Goal: Use online tool/utility: Utilize a website feature to perform a specific function

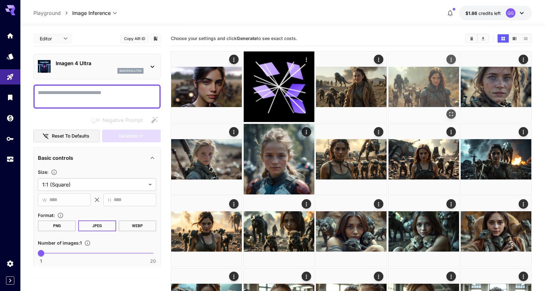
click at [411, 90] on img at bounding box center [423, 86] width 71 height 71
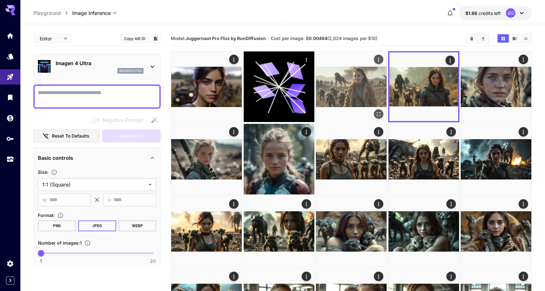
click at [363, 89] on img at bounding box center [351, 86] width 71 height 71
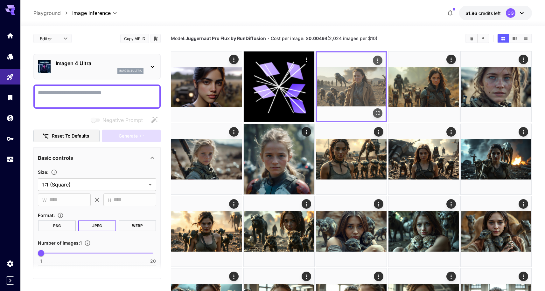
click at [363, 89] on img at bounding box center [351, 86] width 69 height 69
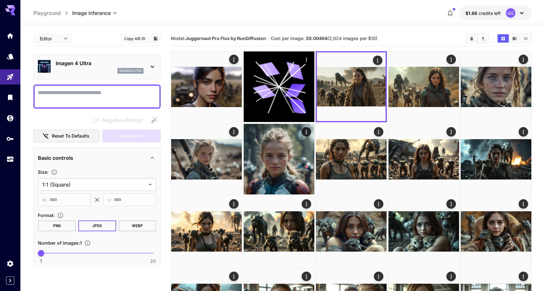
click at [447, 14] on icon "button" at bounding box center [450, 13] width 8 height 8
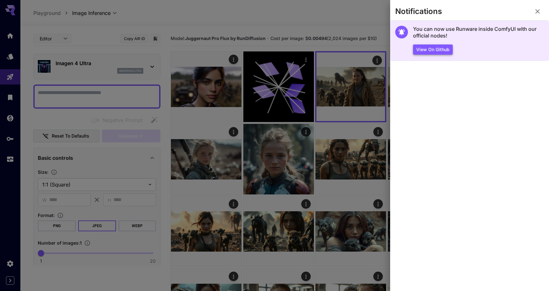
click at [424, 51] on button "View on Github" at bounding box center [433, 50] width 40 height 10
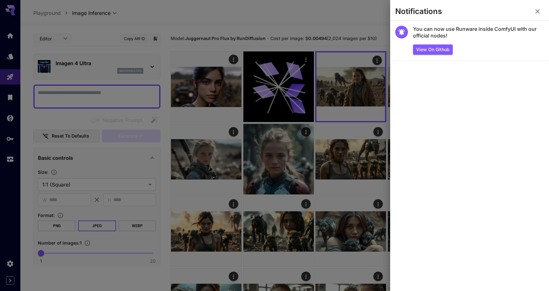
click at [541, 13] on icon "button" at bounding box center [538, 12] width 8 height 8
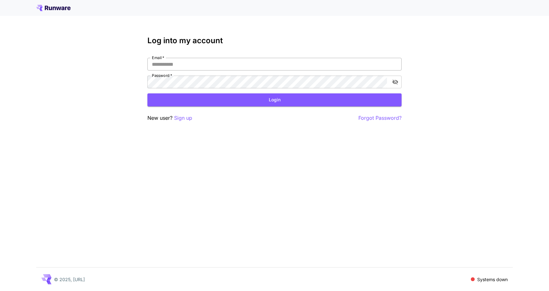
click at [225, 69] on input "Email   *" at bounding box center [275, 64] width 254 height 13
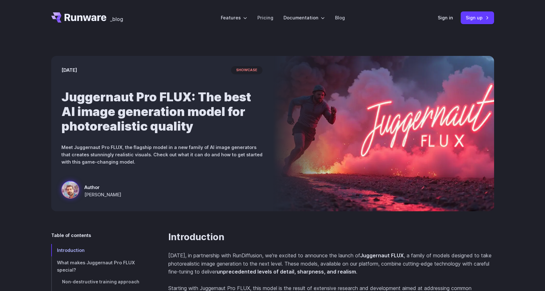
click at [448, 22] on div "Sign in Sign up" at bounding box center [465, 17] width 56 height 12
click at [449, 18] on link "Sign in" at bounding box center [444, 17] width 15 height 7
click at [449, 21] on link "Sign in" at bounding box center [444, 17] width 15 height 7
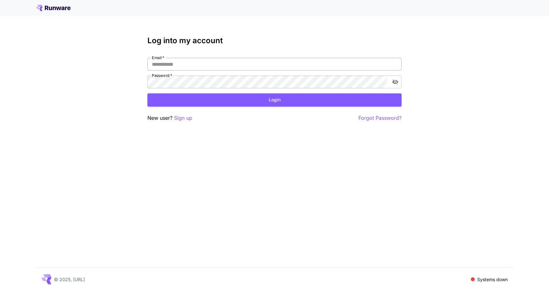
click at [300, 70] on input "Email   *" at bounding box center [275, 64] width 254 height 13
click at [330, 60] on input "Email   *" at bounding box center [275, 64] width 254 height 13
click at [344, 65] on input "Email   *" at bounding box center [275, 64] width 254 height 13
type input "**********"
click button "Login" at bounding box center [275, 99] width 254 height 13
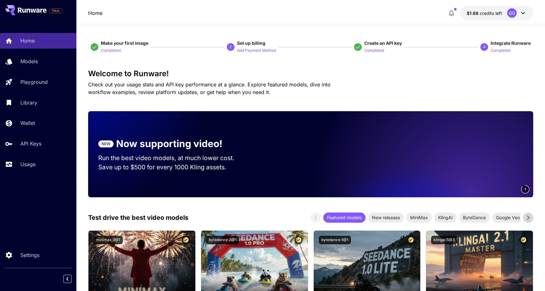
click at [53, 71] on div "Home Models Playground Library Wallet API Keys Usage" at bounding box center [38, 102] width 76 height 139
click at [42, 65] on div "Models" at bounding box center [47, 62] width 50 height 8
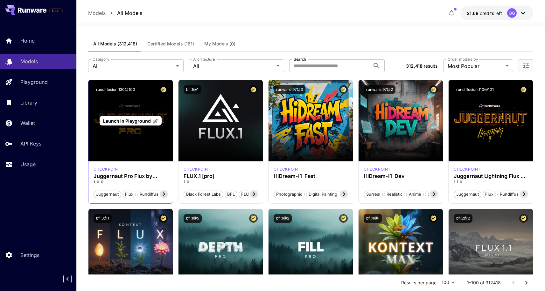
click at [103, 132] on div "Launch in Playground" at bounding box center [130, 120] width 84 height 81
click at [141, 125] on div "Launch in Playground" at bounding box center [131, 121] width 62 height 10
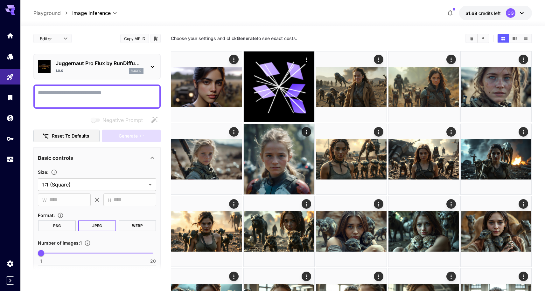
click at [118, 100] on textarea "Negative Prompt" at bounding box center [97, 96] width 118 height 15
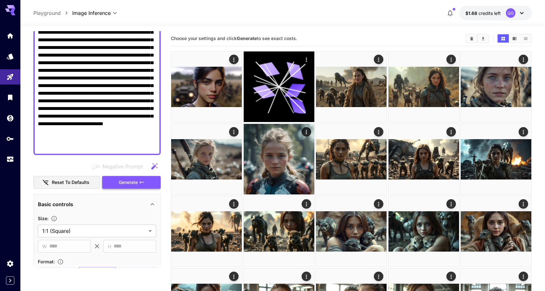
scroll to position [153, 0]
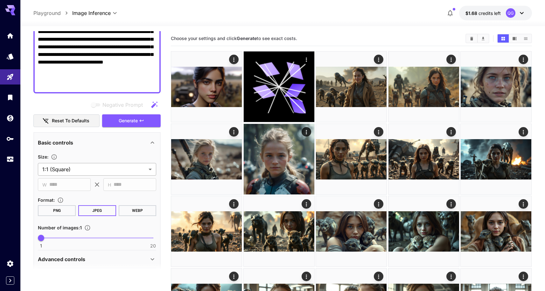
type textarea "**********"
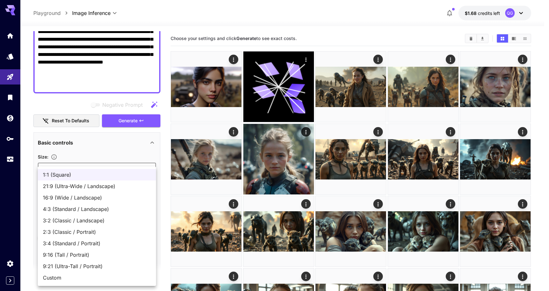
click at [120, 168] on body "**********" at bounding box center [274, 288] width 549 height 576
click at [119, 196] on span "16:9 (Wide / Landscape)" at bounding box center [97, 198] width 108 height 8
type input "**********"
type input "****"
type input "***"
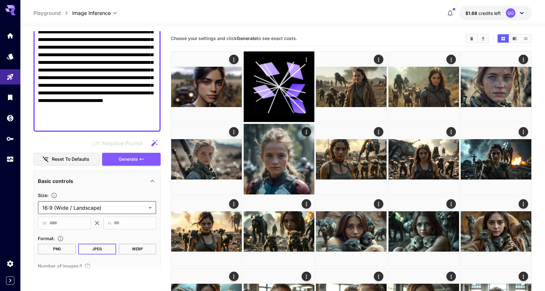
scroll to position [102, 0]
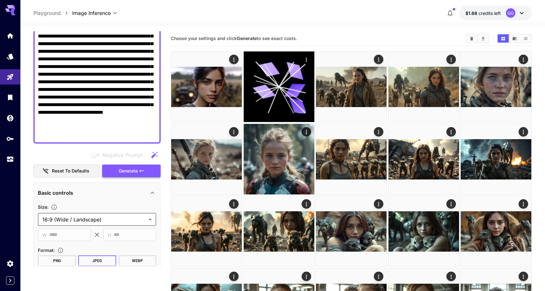
click at [131, 172] on span "Generate" at bounding box center [128, 171] width 19 height 8
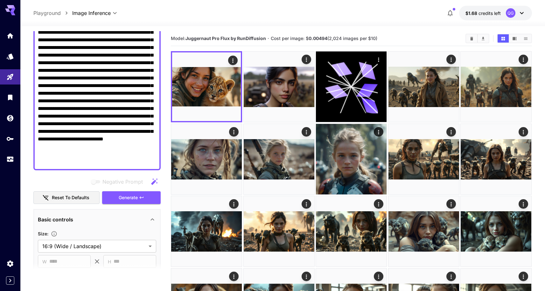
scroll to position [76, 0]
click at [129, 197] on span "Generate" at bounding box center [128, 197] width 19 height 8
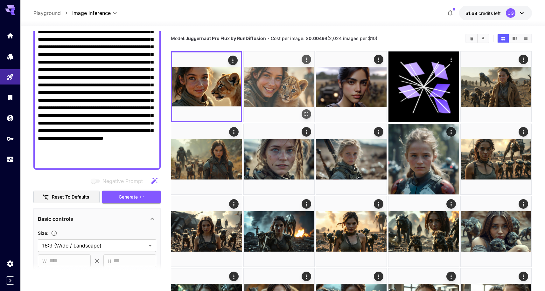
click at [285, 87] on img at bounding box center [279, 86] width 71 height 71
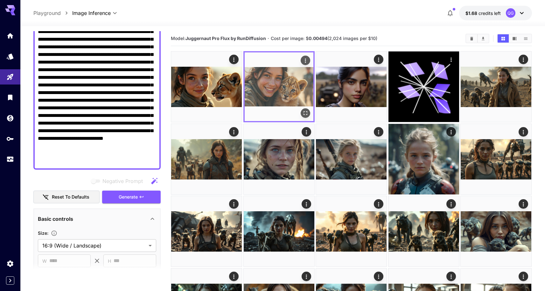
click at [285, 87] on img at bounding box center [278, 86] width 69 height 69
click at [307, 110] on icon "Open in fullscreen" at bounding box center [305, 113] width 6 height 6
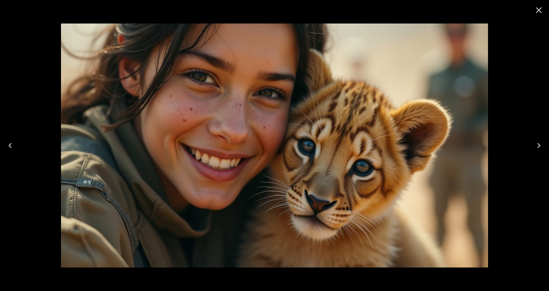
click at [541, 12] on icon "Close" at bounding box center [539, 10] width 10 height 10
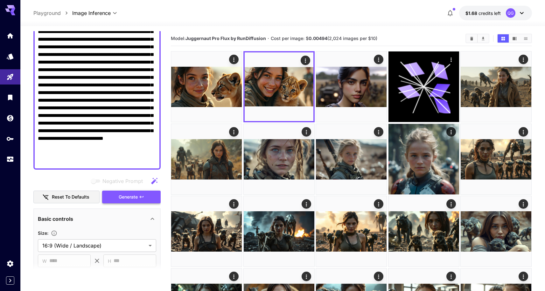
click at [130, 202] on button "Generate" at bounding box center [131, 197] width 58 height 13
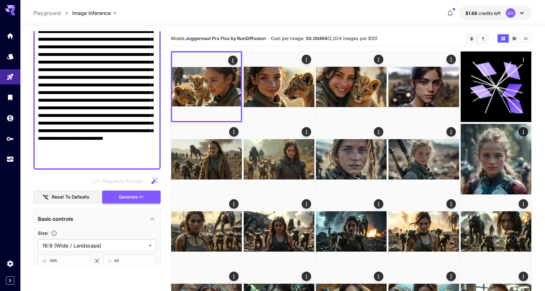
click at [149, 193] on button "Generate" at bounding box center [131, 197] width 58 height 13
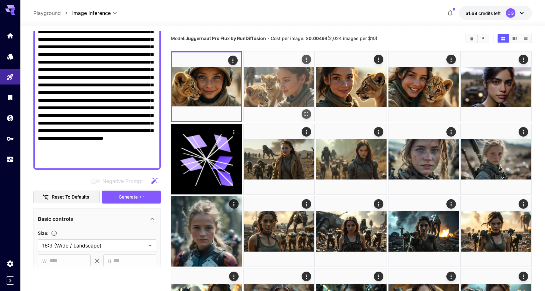
click at [274, 87] on img at bounding box center [279, 86] width 71 height 71
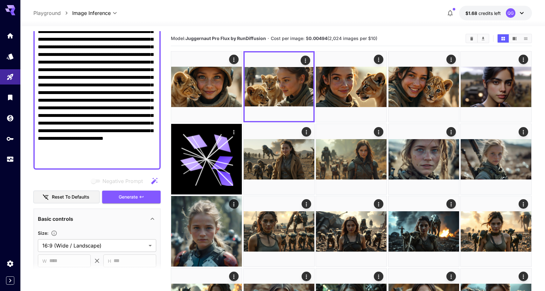
click at [134, 91] on textarea "**********" at bounding box center [97, 89] width 118 height 153
paste textarea
click at [136, 197] on span "Generate" at bounding box center [128, 197] width 19 height 8
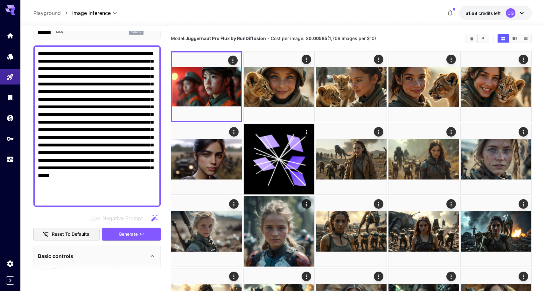
scroll to position [0, 0]
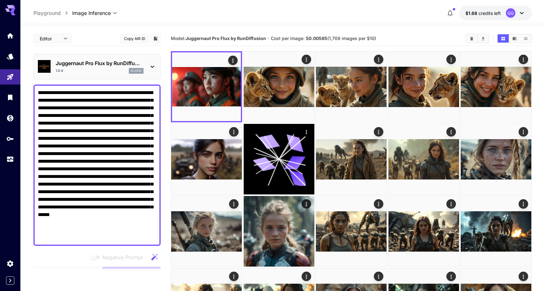
click at [117, 91] on textarea "**********" at bounding box center [97, 165] width 118 height 153
click at [121, 93] on textarea "**********" at bounding box center [97, 165] width 118 height 153
drag, startPoint x: 125, startPoint y: 93, endPoint x: 107, endPoint y: 91, distance: 18.3
click at [107, 91] on textarea "**********" at bounding box center [97, 165] width 118 height 153
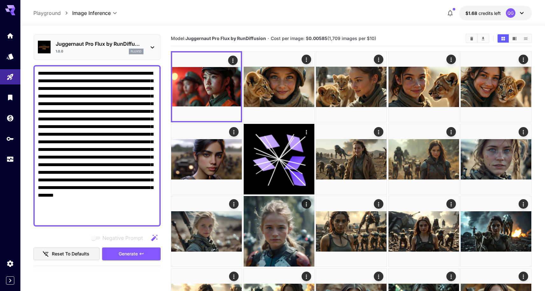
scroll to position [76, 0]
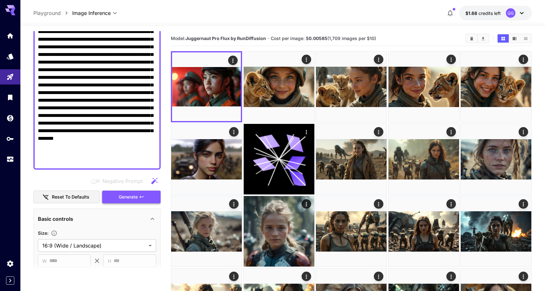
click at [140, 199] on button "Generate" at bounding box center [131, 197] width 58 height 13
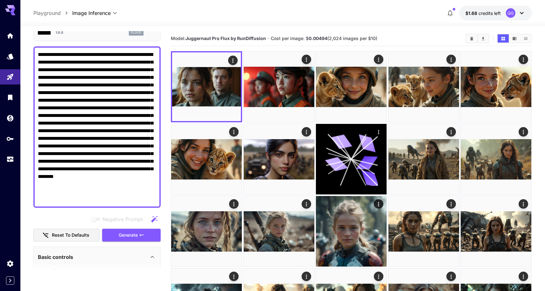
scroll to position [38, 0]
click at [132, 234] on span "Generate" at bounding box center [128, 235] width 19 height 8
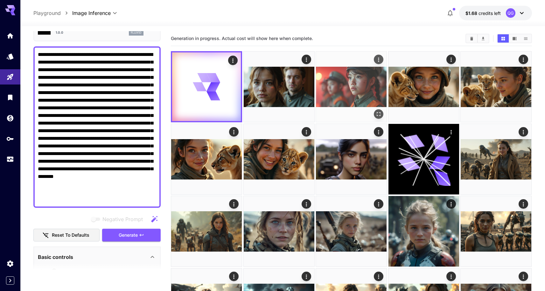
click at [352, 91] on img at bounding box center [351, 86] width 71 height 71
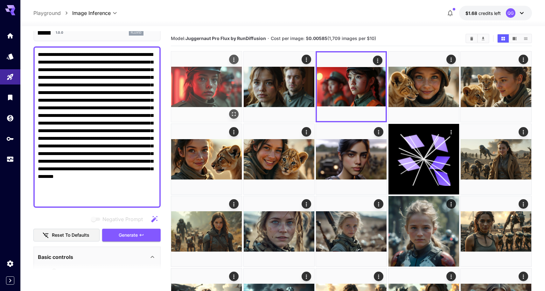
click at [225, 98] on img at bounding box center [206, 86] width 71 height 71
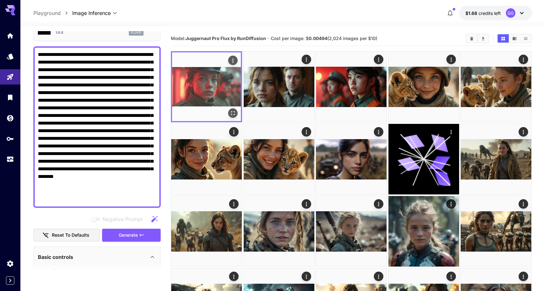
click at [233, 113] on icon "Open in fullscreen" at bounding box center [233, 113] width 6 height 6
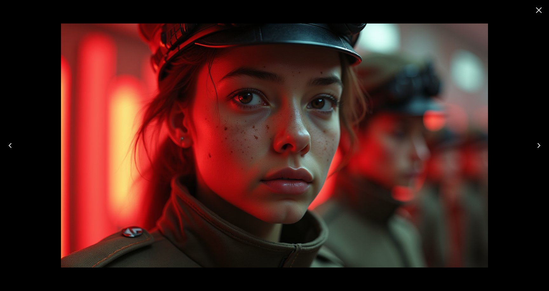
click at [541, 8] on icon "Close" at bounding box center [539, 10] width 10 height 10
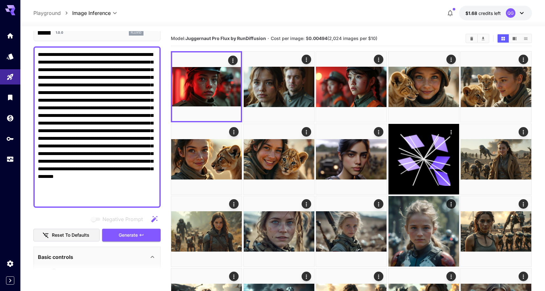
click at [140, 88] on textarea "**********" at bounding box center [97, 127] width 118 height 153
paste textarea "**********"
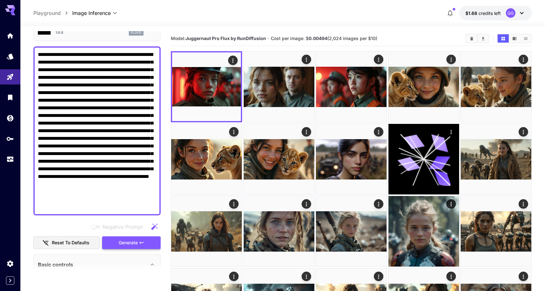
click at [124, 242] on span "Generate" at bounding box center [128, 243] width 19 height 8
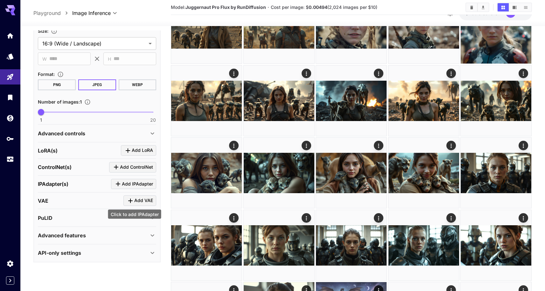
scroll to position [219, 0]
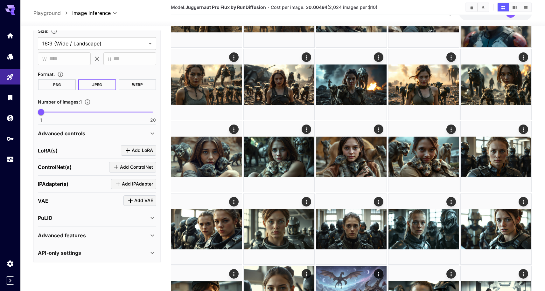
click at [152, 227] on div "Advanced features Accelerator options : None **** ​ LayerDiffuse : Enable Layer…" at bounding box center [97, 235] width 118 height 17
click at [153, 235] on icon at bounding box center [152, 236] width 3 height 2
click at [153, 235] on icon at bounding box center [152, 235] width 3 height 2
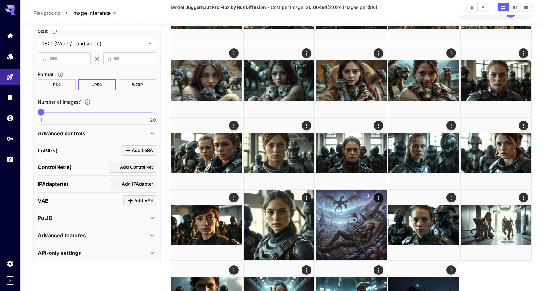
click at [153, 242] on div "Advanced features" at bounding box center [97, 235] width 118 height 15
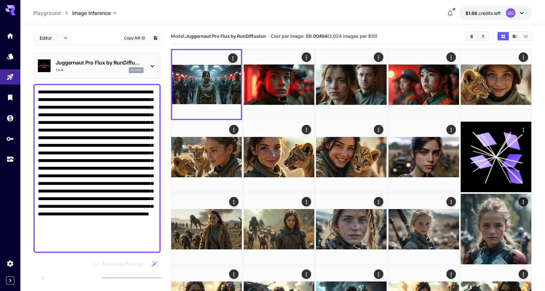
scroll to position [0, 0]
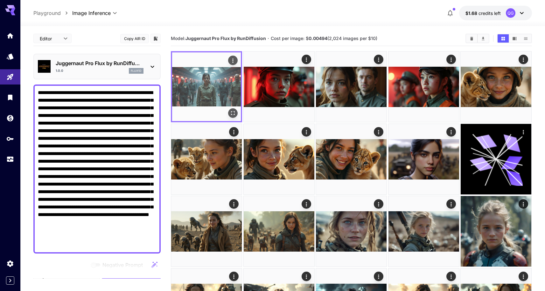
click at [206, 79] on img at bounding box center [206, 86] width 69 height 69
click at [235, 111] on icon "Open in fullscreen" at bounding box center [233, 113] width 6 height 6
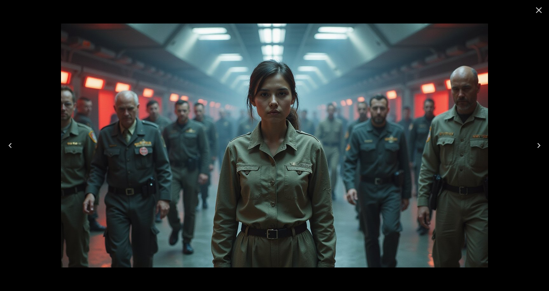
click at [543, 11] on icon "Close" at bounding box center [539, 10] width 10 height 10
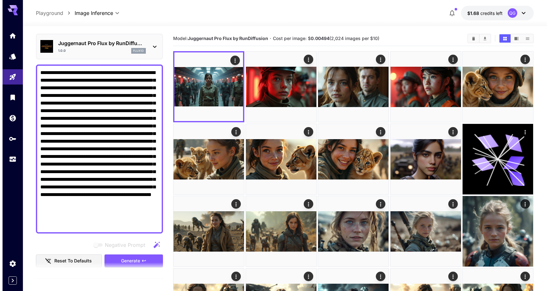
scroll to position [38, 0]
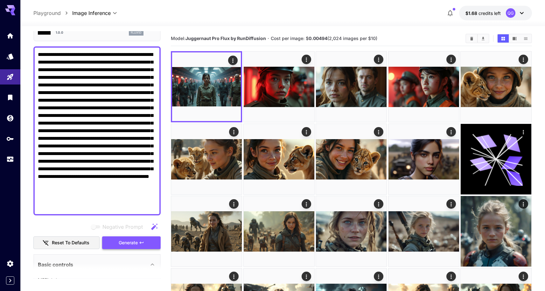
click at [128, 246] on span "Generate" at bounding box center [128, 243] width 19 height 8
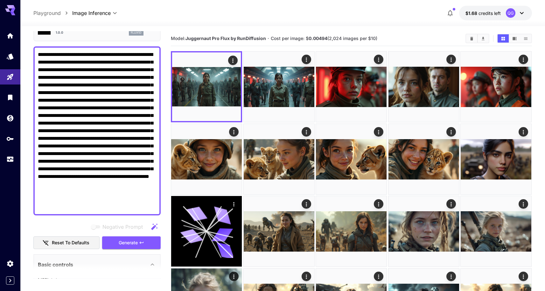
click at [154, 57] on textarea "**********" at bounding box center [97, 131] width 118 height 160
click at [151, 70] on textarea "Negative Prompt" at bounding box center [97, 131] width 118 height 160
click at [135, 238] on button "Generate" at bounding box center [131, 243] width 58 height 13
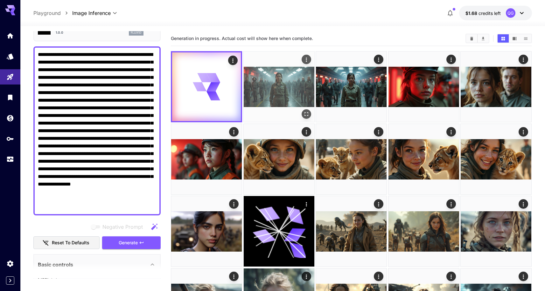
click at [261, 91] on img at bounding box center [279, 86] width 71 height 71
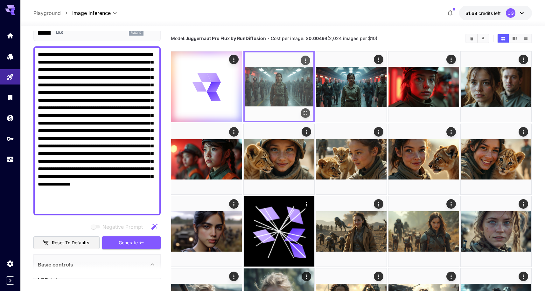
click at [304, 113] on icon "Open in fullscreen" at bounding box center [305, 113] width 6 height 6
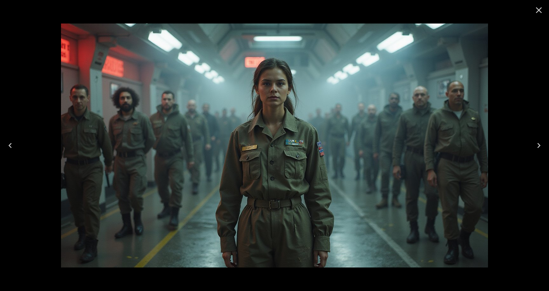
click at [541, 11] on icon "Close" at bounding box center [539, 10] width 6 height 6
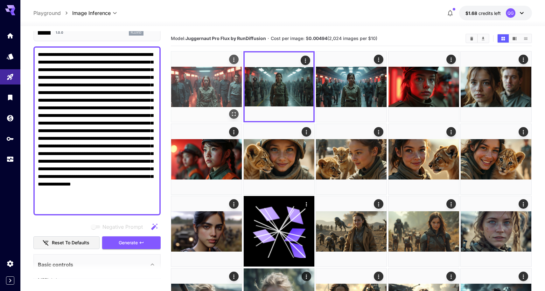
click at [210, 93] on img at bounding box center [206, 86] width 71 height 71
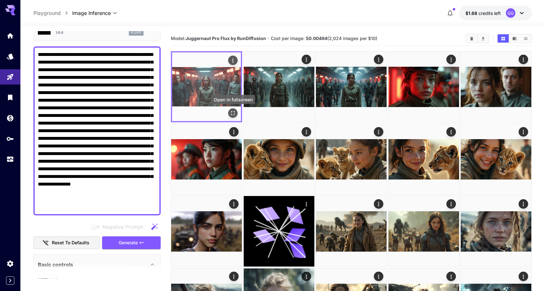
click at [233, 113] on icon "Open in fullscreen" at bounding box center [233, 113] width 6 height 6
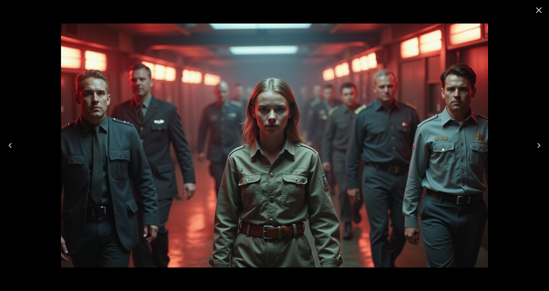
click at [541, 13] on icon "Close" at bounding box center [539, 10] width 10 height 10
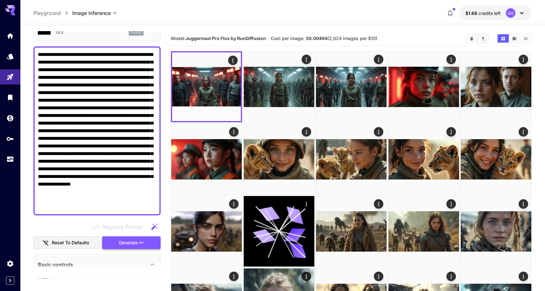
click at [147, 240] on button "Generate" at bounding box center [131, 243] width 58 height 13
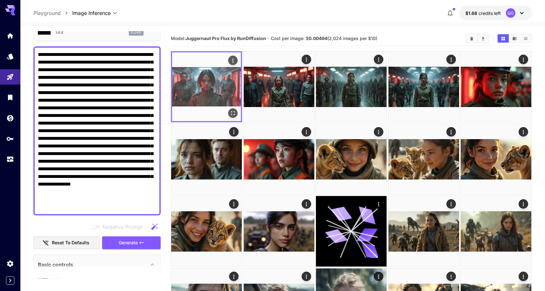
click at [231, 109] on button "Open in fullscreen" at bounding box center [233, 113] width 10 height 10
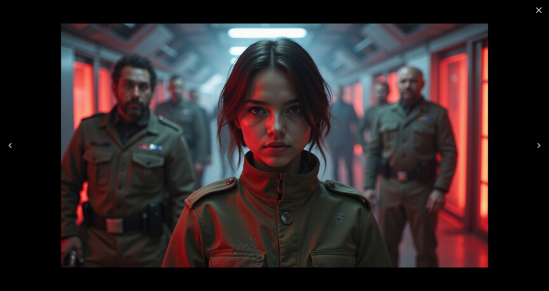
click at [543, 6] on icon "Close" at bounding box center [539, 10] width 10 height 10
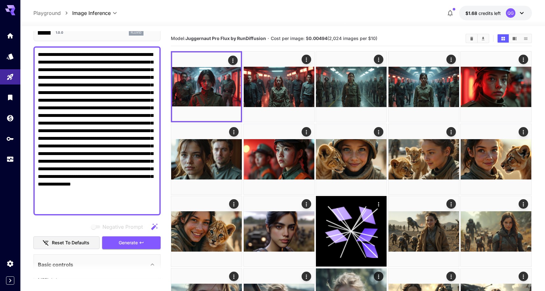
click at [124, 73] on textarea "Negative Prompt" at bounding box center [97, 131] width 118 height 160
paste textarea
type textarea "**********"
click at [131, 245] on span "Generate" at bounding box center [128, 243] width 19 height 8
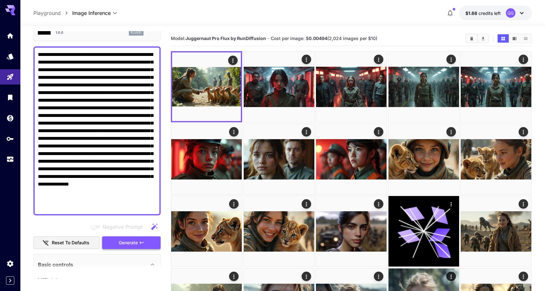
click at [146, 242] on button "Generate" at bounding box center [131, 243] width 58 height 13
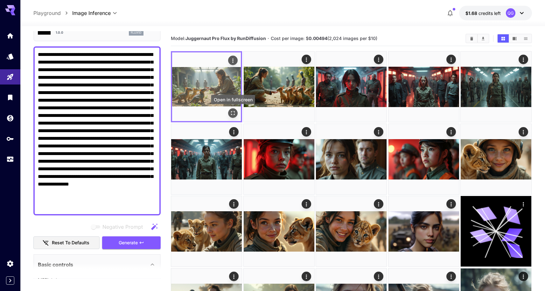
click at [233, 110] on icon "Open in fullscreen" at bounding box center [233, 113] width 6 height 6
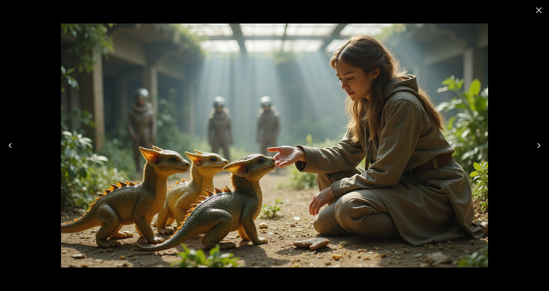
click at [545, 7] on button "Close" at bounding box center [539, 10] width 15 height 15
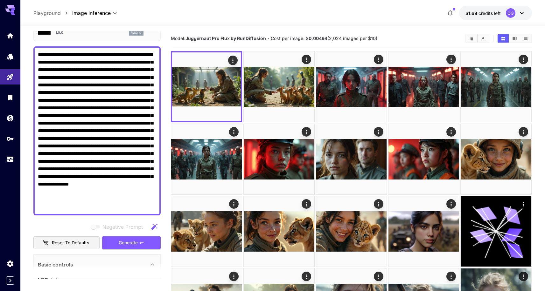
click at [140, 205] on textarea "Negative Prompt" at bounding box center [97, 131] width 118 height 160
click at [136, 237] on button "Generate" at bounding box center [131, 243] width 58 height 13
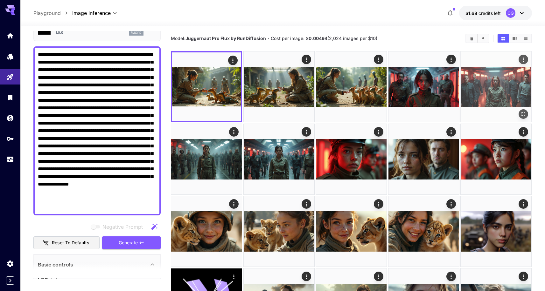
click at [501, 93] on img at bounding box center [495, 86] width 71 height 71
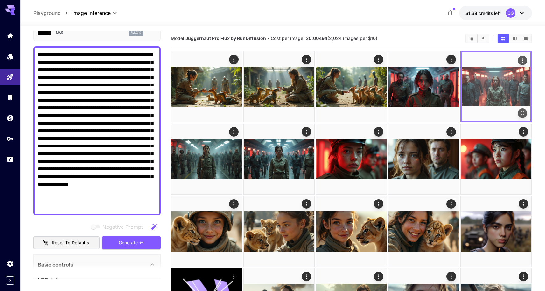
click at [523, 114] on icon "Open in fullscreen" at bounding box center [522, 113] width 6 height 6
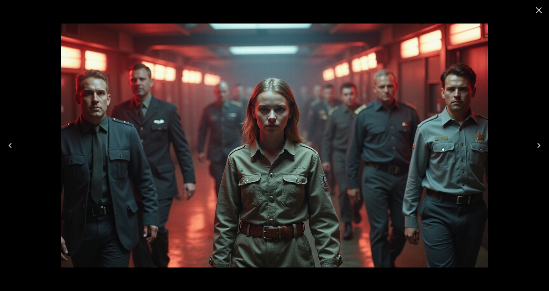
click at [539, 6] on icon "Close" at bounding box center [539, 10] width 10 height 10
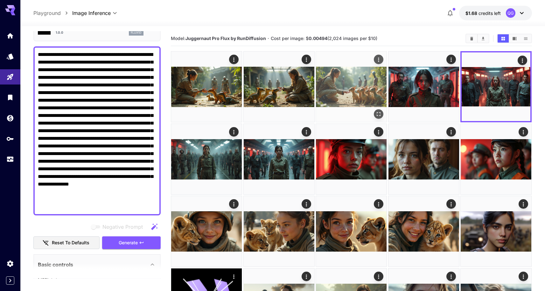
click at [362, 88] on img at bounding box center [351, 86] width 71 height 71
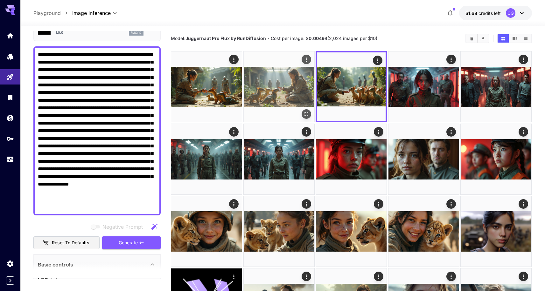
click at [279, 96] on img at bounding box center [279, 86] width 71 height 71
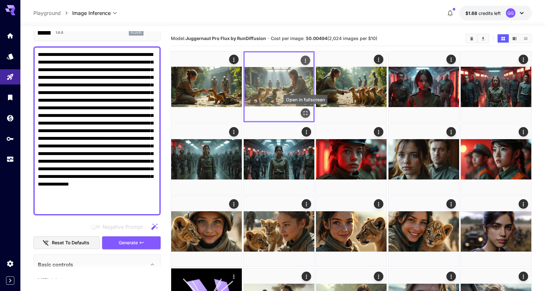
click at [304, 113] on icon "Open in fullscreen" at bounding box center [305, 113] width 6 height 6
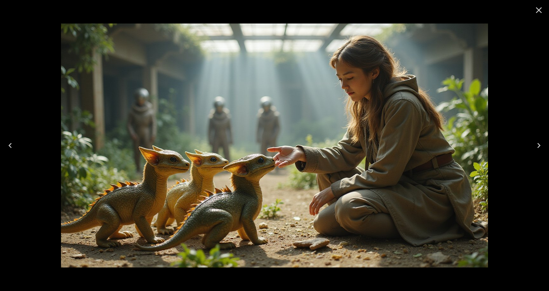
click at [538, 16] on button "Close" at bounding box center [539, 10] width 15 height 15
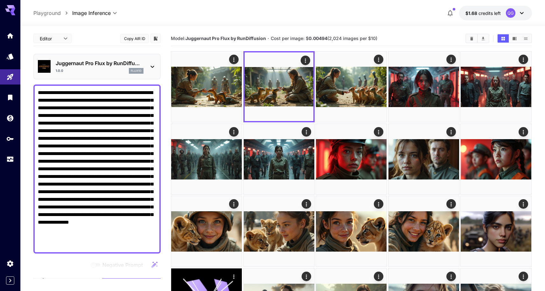
scroll to position [38, 0]
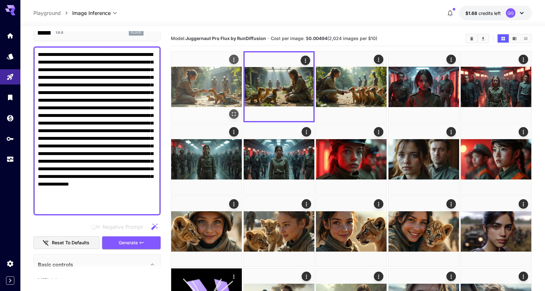
click at [204, 99] on img at bounding box center [206, 86] width 71 height 71
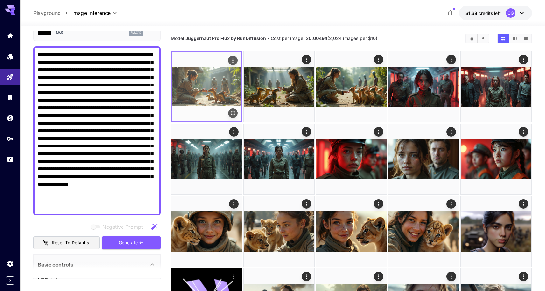
click at [231, 117] on button "Open in fullscreen" at bounding box center [233, 113] width 10 height 10
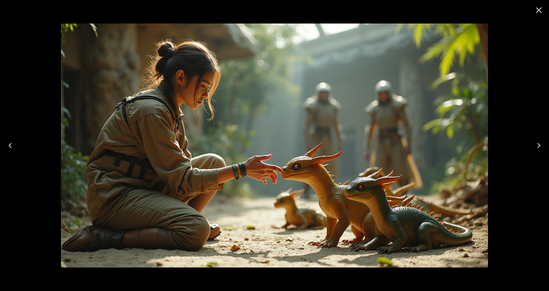
drag, startPoint x: 535, startPoint y: 6, endPoint x: 529, endPoint y: 11, distance: 8.2
click at [535, 6] on icon "Close" at bounding box center [539, 10] width 10 height 10
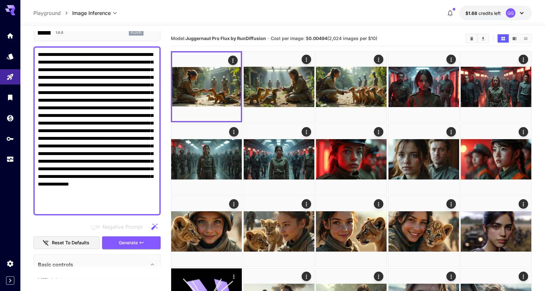
scroll to position [0, 0]
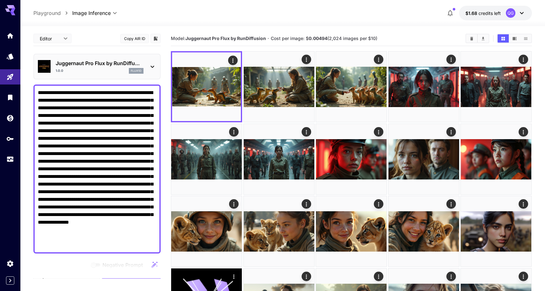
click at [114, 127] on textarea "Negative Prompt" at bounding box center [97, 169] width 118 height 160
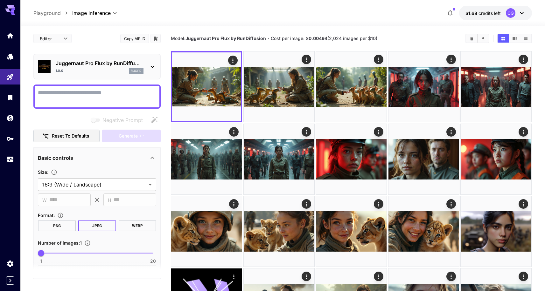
click at [133, 63] on p "Juggernaut Pro Flux by RunDiffu..." at bounding box center [100, 63] width 88 height 8
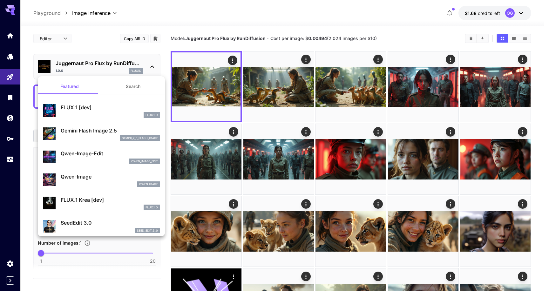
click at [116, 45] on div at bounding box center [274, 145] width 549 height 291
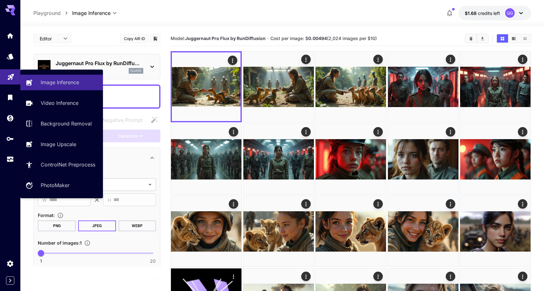
click at [16, 78] on link at bounding box center [10, 77] width 20 height 16
click at [40, 85] on link "Image Inference" at bounding box center [61, 83] width 83 height 16
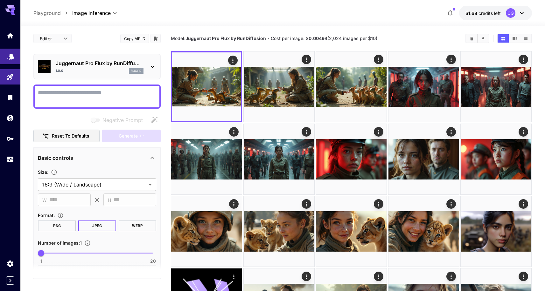
click at [6, 59] on link at bounding box center [10, 57] width 20 height 16
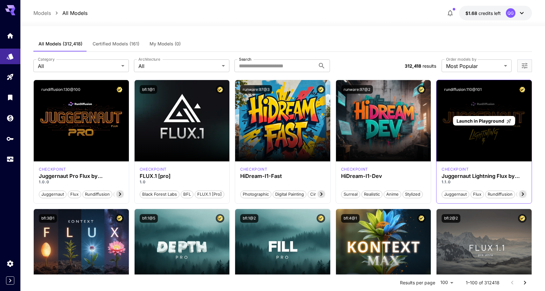
click at [462, 143] on div "Launch in Playground" at bounding box center [483, 120] width 95 height 81
click at [476, 121] on span "Launch in Playground" at bounding box center [480, 120] width 48 height 5
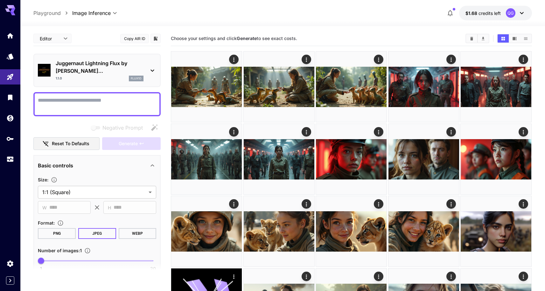
click at [111, 97] on textarea "Negative Prompt" at bounding box center [97, 104] width 118 height 15
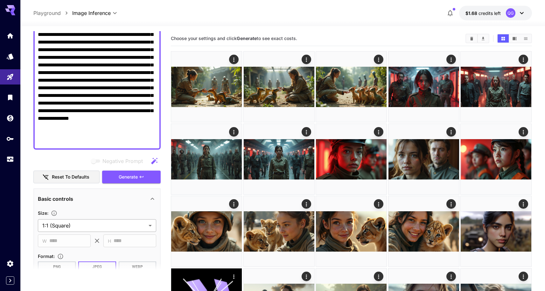
scroll to position [188, 0]
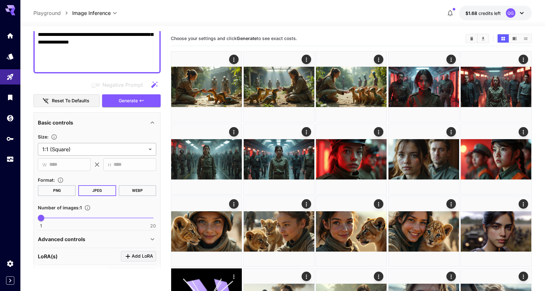
type textarea "**********"
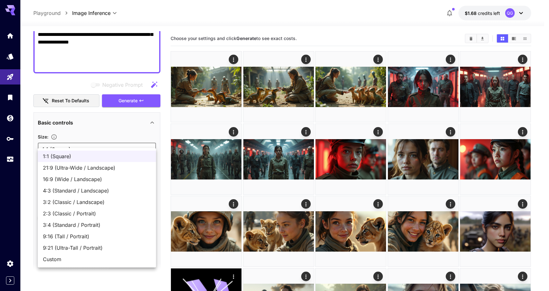
click at [106, 178] on span "16:9 (Wide / Landscape)" at bounding box center [97, 179] width 108 height 8
type input "**********"
type input "****"
type input "***"
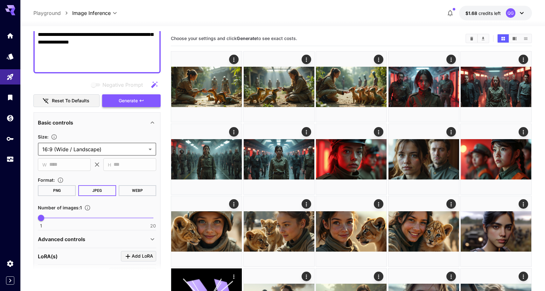
click at [120, 97] on span "Generate" at bounding box center [128, 101] width 19 height 8
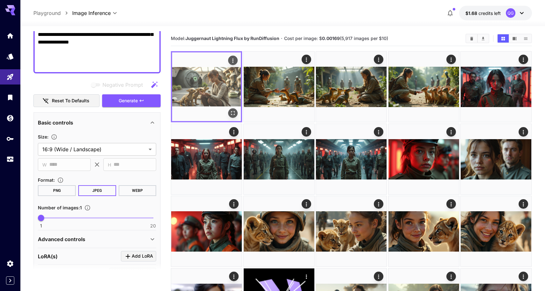
click at [233, 111] on icon "Open in fullscreen" at bounding box center [233, 113] width 6 height 6
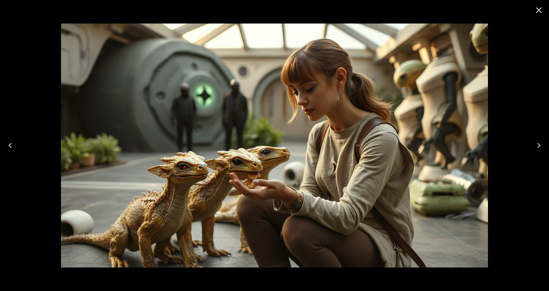
click at [538, 13] on icon "Close" at bounding box center [539, 10] width 10 height 10
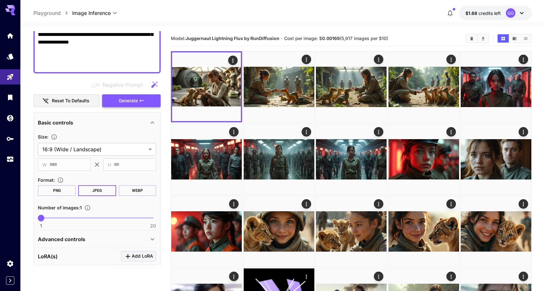
click at [149, 94] on button "Generate" at bounding box center [131, 100] width 58 height 13
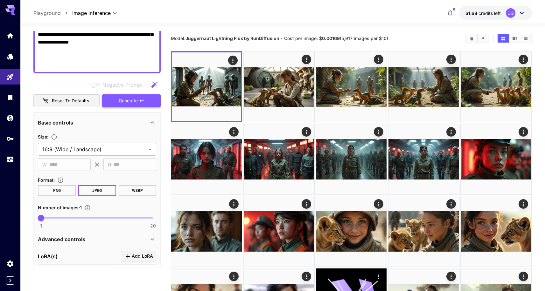
click at [132, 97] on span "Generate" at bounding box center [128, 101] width 19 height 8
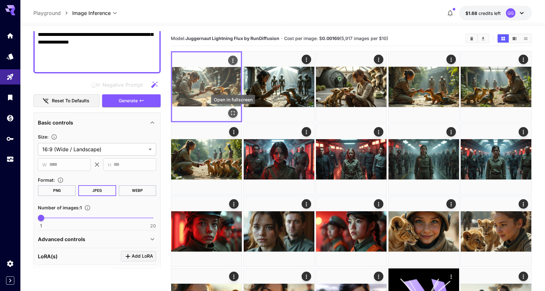
click at [231, 115] on icon "Open in fullscreen" at bounding box center [233, 114] width 4 height 4
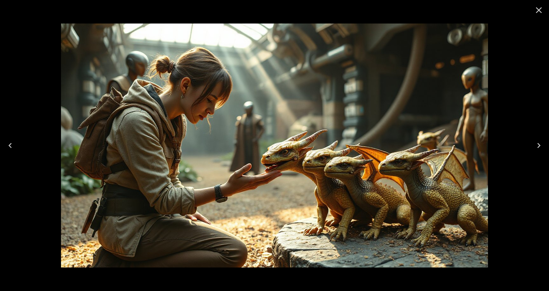
click at [542, 11] on icon "Close" at bounding box center [539, 10] width 10 height 10
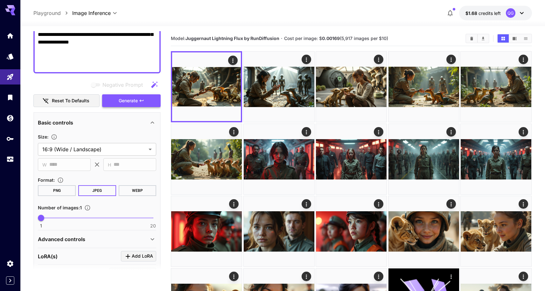
click at [156, 94] on button "Generate" at bounding box center [131, 100] width 58 height 13
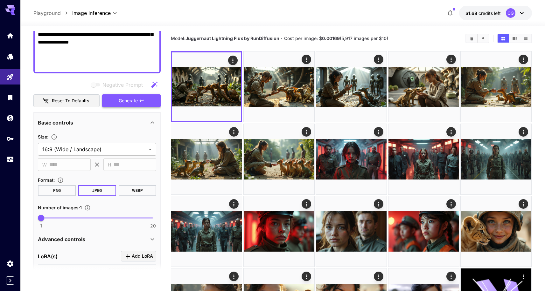
click at [129, 97] on span "Generate" at bounding box center [128, 101] width 19 height 8
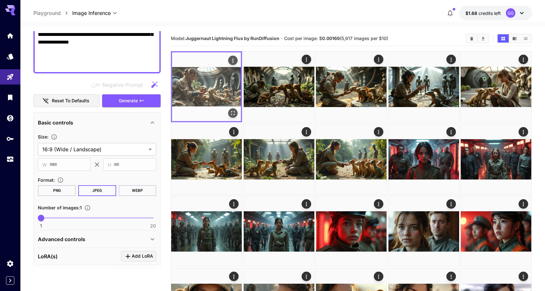
click at [230, 109] on button "Open in fullscreen" at bounding box center [233, 113] width 10 height 10
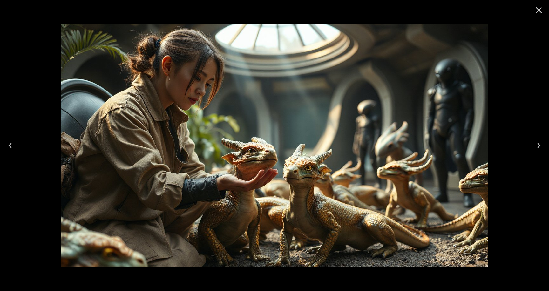
click at [544, 8] on icon "Close" at bounding box center [539, 10] width 10 height 10
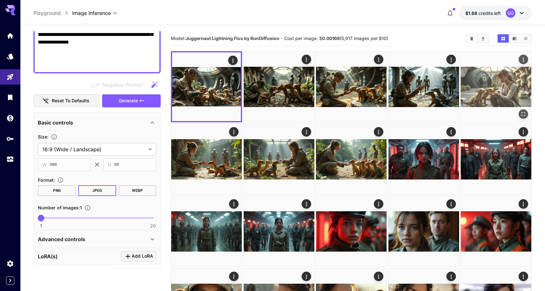
click at [527, 115] on button "Open in fullscreen" at bounding box center [523, 114] width 10 height 10
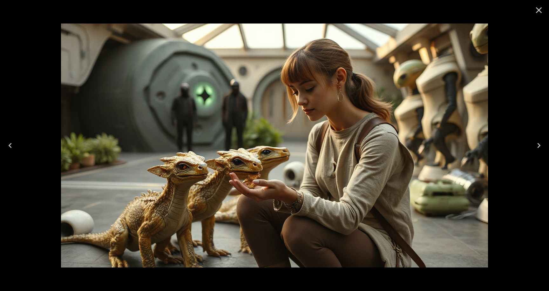
click at [533, 6] on button "Close" at bounding box center [539, 10] width 15 height 15
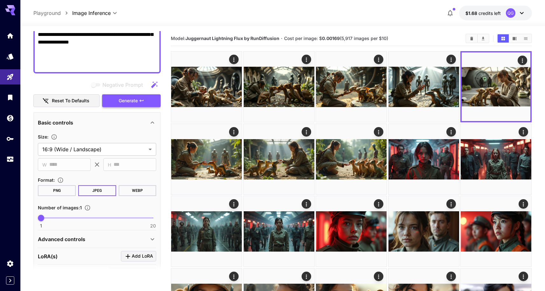
click at [142, 98] on icon "button" at bounding box center [141, 100] width 5 height 5
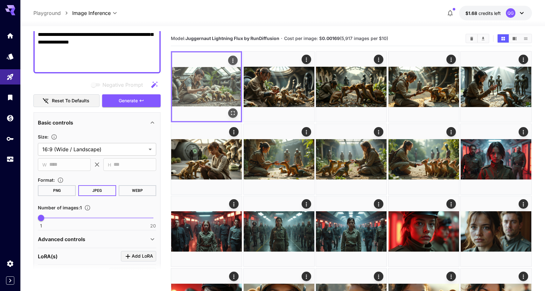
click at [233, 111] on icon "Open in fullscreen" at bounding box center [233, 113] width 6 height 6
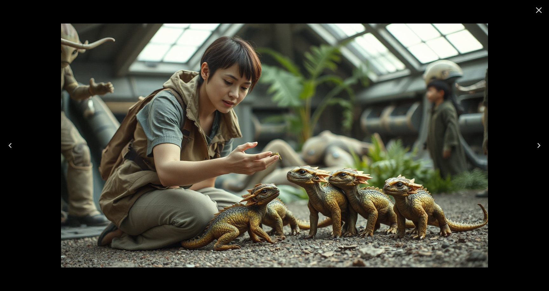
click at [536, 11] on icon "Close" at bounding box center [539, 10] width 10 height 10
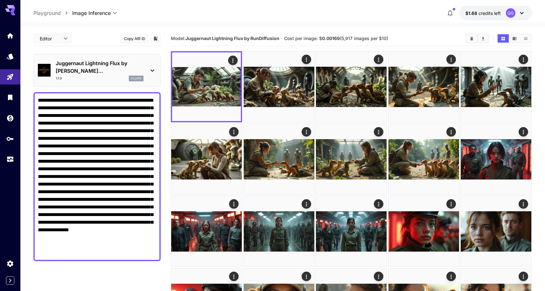
scroll to position [188, 0]
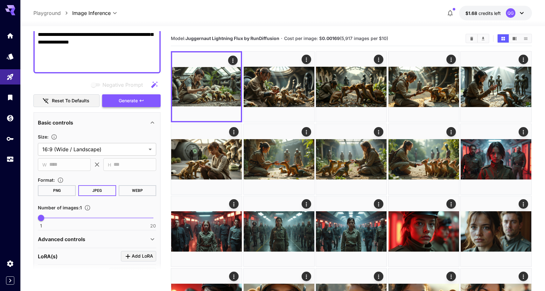
click at [119, 97] on span "Generate" at bounding box center [128, 101] width 19 height 8
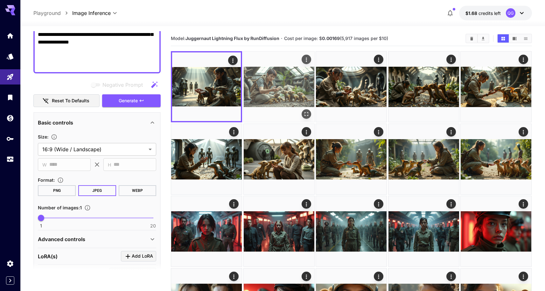
click at [292, 85] on img at bounding box center [279, 86] width 71 height 71
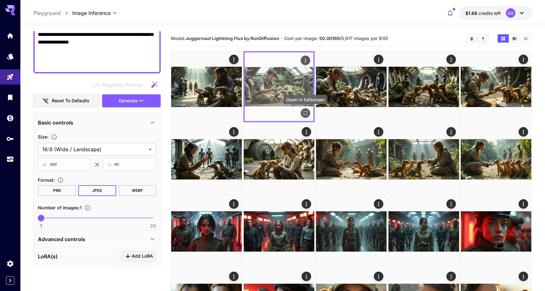
click at [309, 113] on button "Open in fullscreen" at bounding box center [305, 113] width 10 height 10
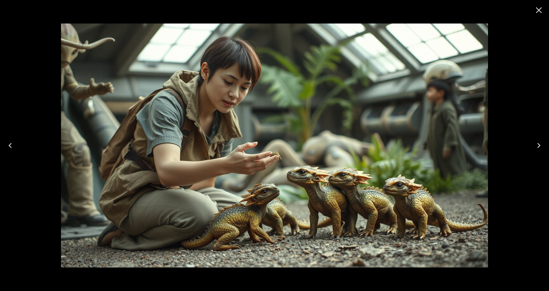
click at [539, 10] on icon "Close" at bounding box center [539, 10] width 6 height 6
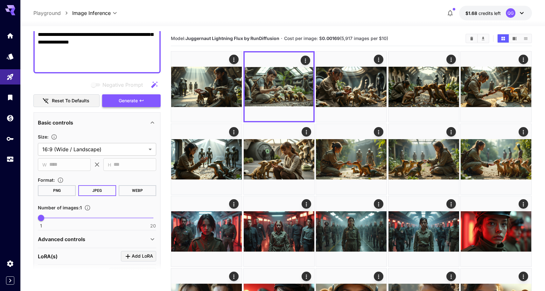
click at [132, 94] on button "Generate" at bounding box center [131, 100] width 58 height 13
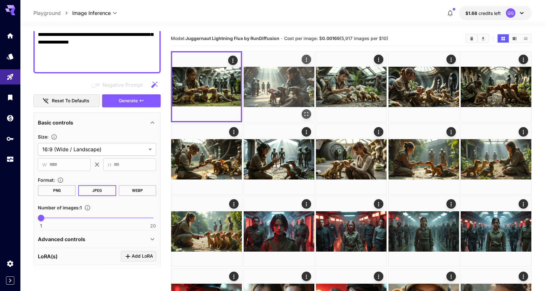
click at [271, 85] on img at bounding box center [279, 86] width 71 height 71
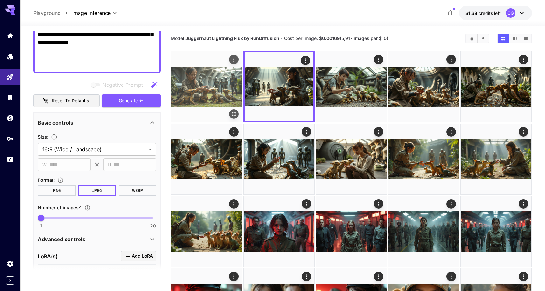
click at [211, 79] on img at bounding box center [206, 86] width 71 height 71
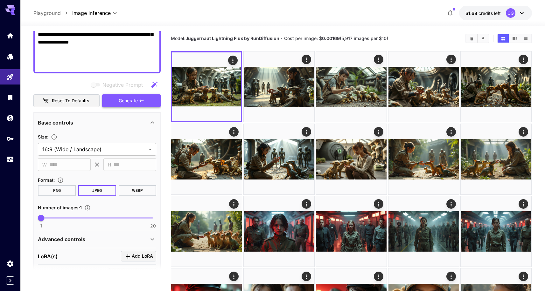
click at [154, 94] on button "Generate" at bounding box center [131, 100] width 58 height 13
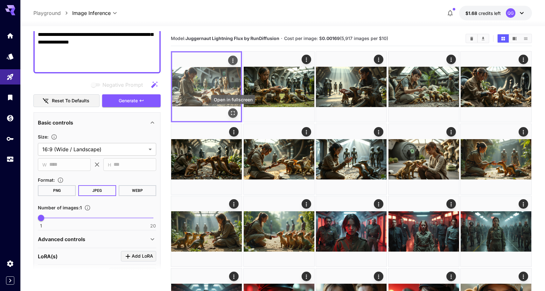
click at [230, 116] on icon "Open in fullscreen" at bounding box center [233, 113] width 6 height 6
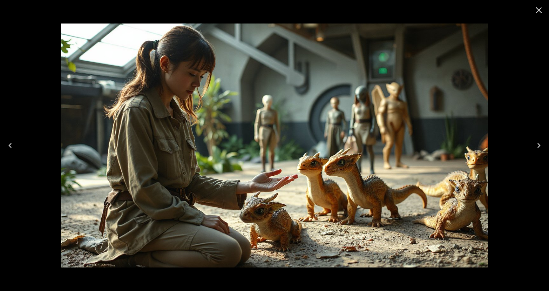
click at [540, 12] on icon "Close" at bounding box center [539, 10] width 10 height 10
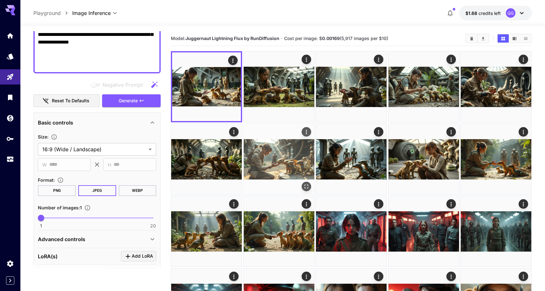
click at [302, 187] on button "Open in fullscreen" at bounding box center [306, 187] width 10 height 10
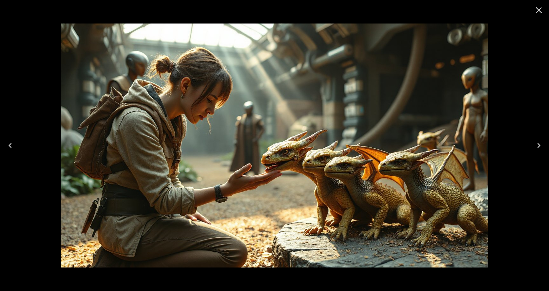
click at [538, 7] on icon "Close" at bounding box center [539, 10] width 10 height 10
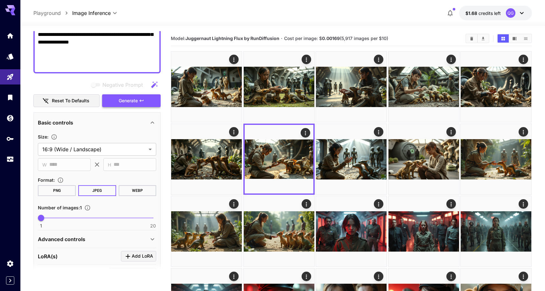
click at [147, 96] on button "Generate" at bounding box center [131, 100] width 58 height 13
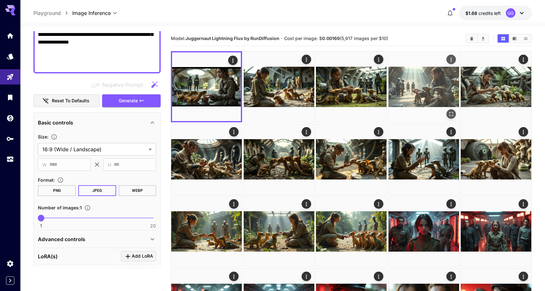
click at [421, 79] on img at bounding box center [423, 86] width 71 height 71
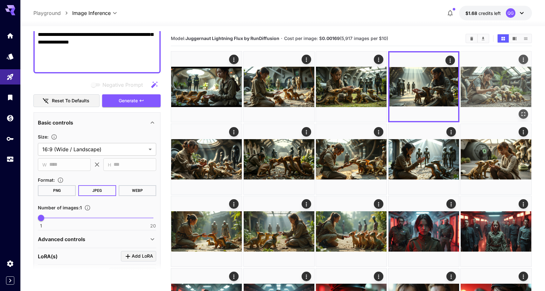
click at [476, 91] on img at bounding box center [495, 86] width 71 height 71
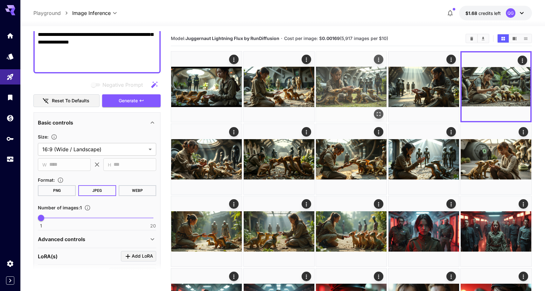
click at [374, 80] on img at bounding box center [351, 86] width 71 height 71
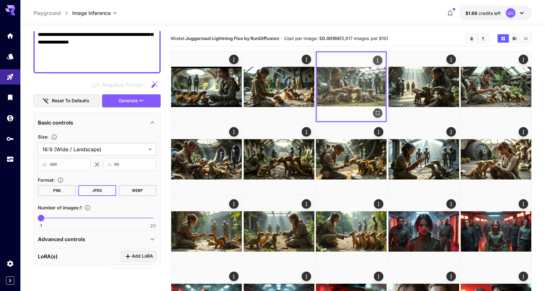
click at [382, 116] on div "Open in fullscreen" at bounding box center [378, 113] width 10 height 10
click at [380, 115] on icon "Open in fullscreen" at bounding box center [377, 113] width 6 height 6
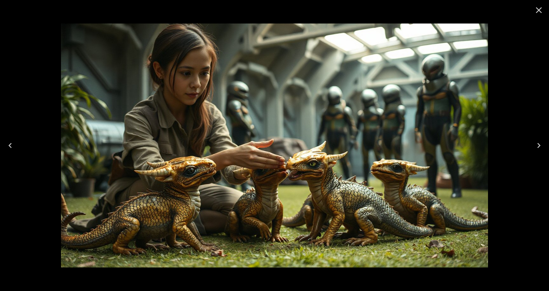
click at [540, 4] on button "Close" at bounding box center [539, 10] width 15 height 15
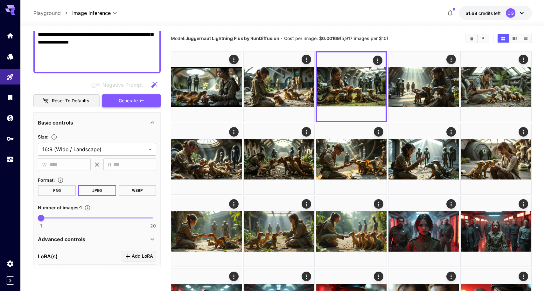
click at [130, 97] on button "Generate" at bounding box center [131, 100] width 58 height 13
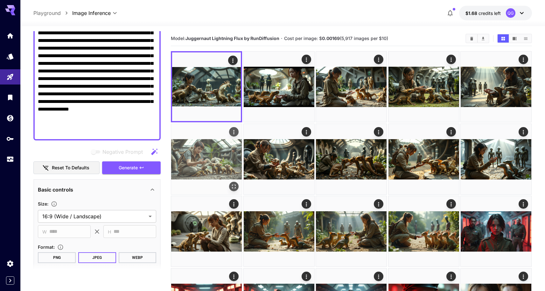
scroll to position [0, 0]
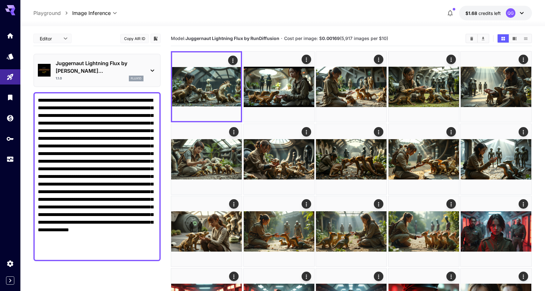
click at [107, 119] on textarea "Negative Prompt" at bounding box center [97, 177] width 118 height 160
paste textarea "**********"
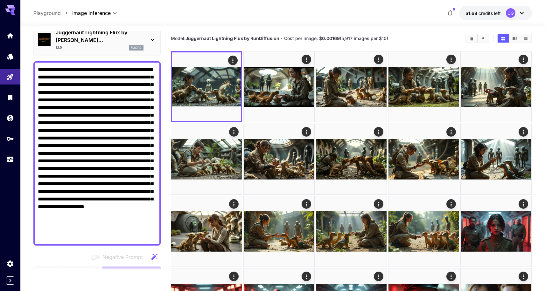
scroll to position [76, 0]
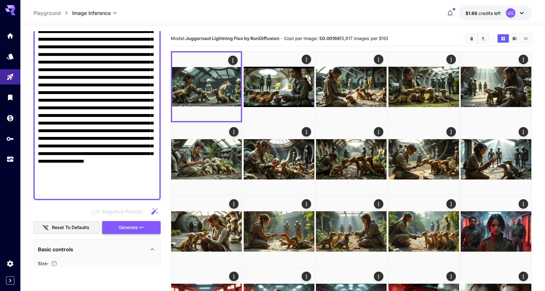
click at [124, 221] on button "Generate" at bounding box center [131, 227] width 58 height 13
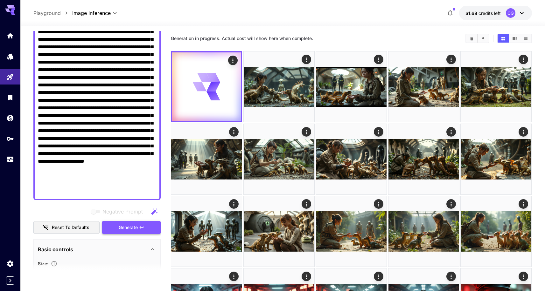
click at [151, 221] on button "Generate" at bounding box center [131, 227] width 58 height 13
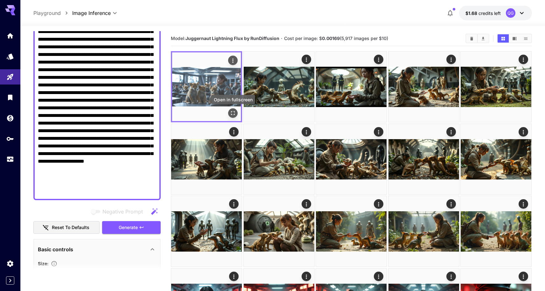
click at [233, 113] on icon "Open in fullscreen" at bounding box center [233, 113] width 6 height 6
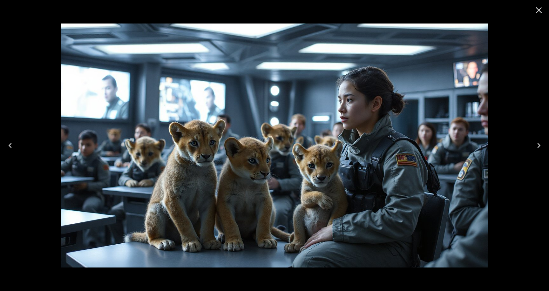
click at [539, 10] on icon "Close" at bounding box center [539, 10] width 6 height 6
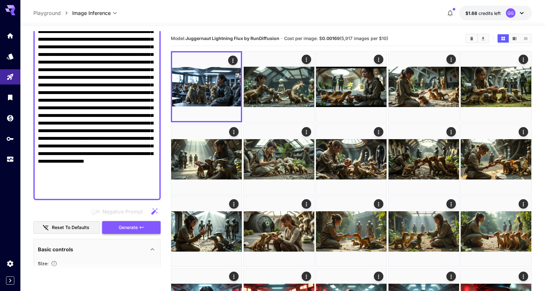
click at [121, 224] on span "Generate" at bounding box center [128, 228] width 19 height 8
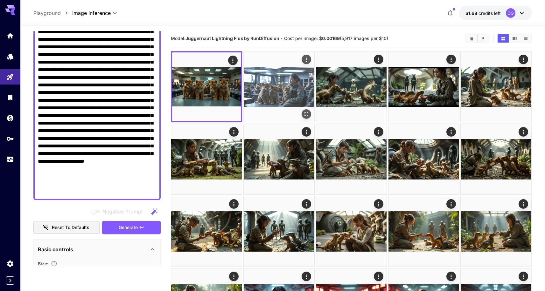
click at [275, 99] on img at bounding box center [279, 86] width 71 height 71
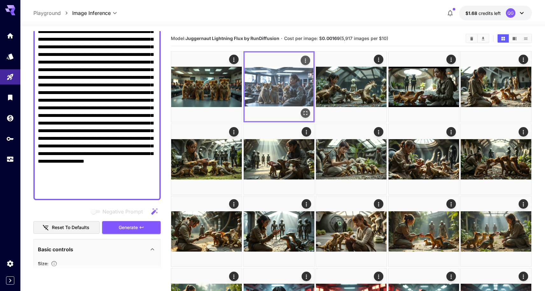
click at [305, 116] on icon "Open in fullscreen" at bounding box center [305, 113] width 6 height 6
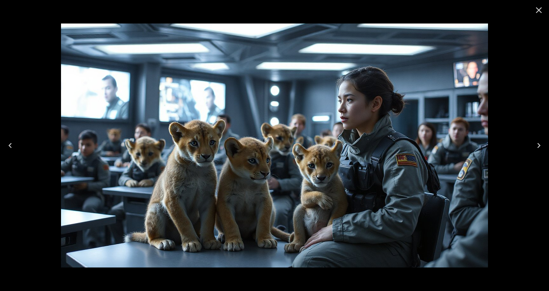
click at [542, 10] on icon "Close" at bounding box center [539, 10] width 10 height 10
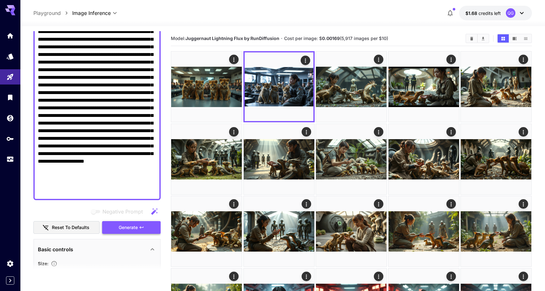
click at [131, 224] on span "Generate" at bounding box center [128, 228] width 19 height 8
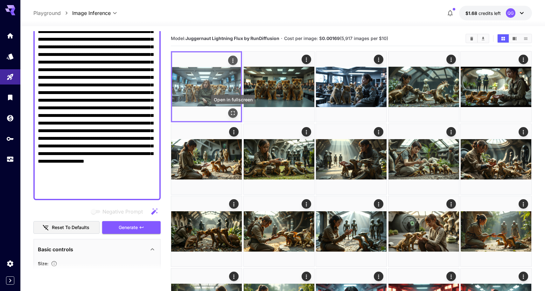
click at [237, 112] on button "Open in fullscreen" at bounding box center [233, 113] width 10 height 10
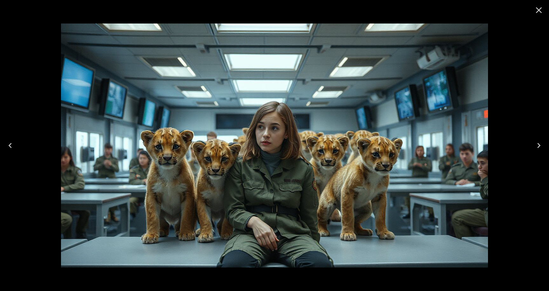
click at [544, 8] on button "Close" at bounding box center [539, 10] width 15 height 15
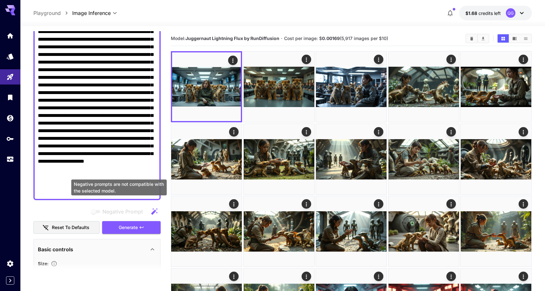
click at [117, 185] on div "Negative prompts are not compatible with the selected model." at bounding box center [118, 188] width 95 height 16
click at [63, 183] on textarea "Negative Prompt" at bounding box center [97, 107] width 118 height 175
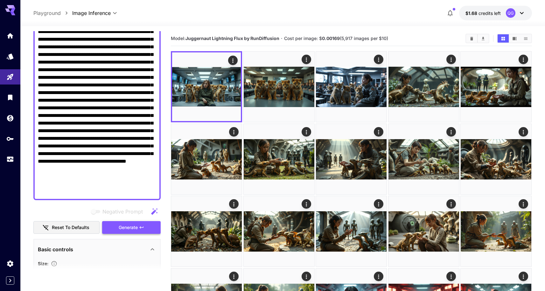
click at [117, 221] on button "Generate" at bounding box center [131, 227] width 58 height 13
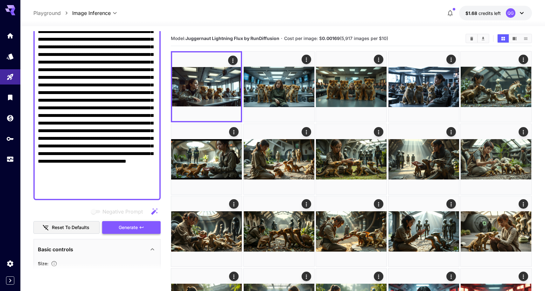
click at [124, 224] on span "Generate" at bounding box center [128, 228] width 19 height 8
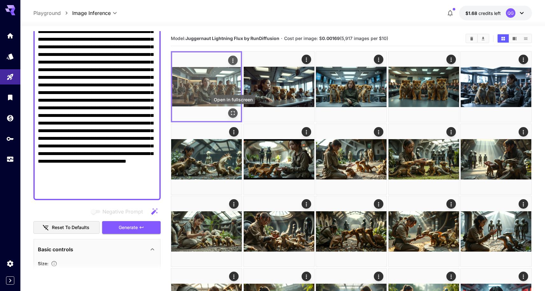
click at [231, 110] on icon "Open in fullscreen" at bounding box center [233, 113] width 6 height 6
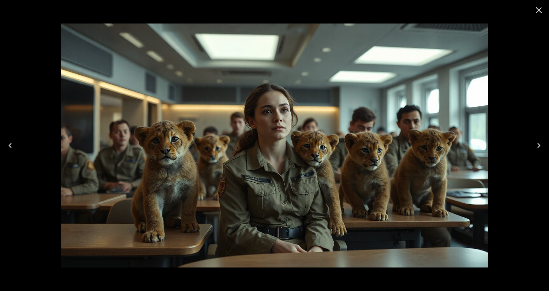
click at [539, 11] on icon "Close" at bounding box center [539, 10] width 10 height 10
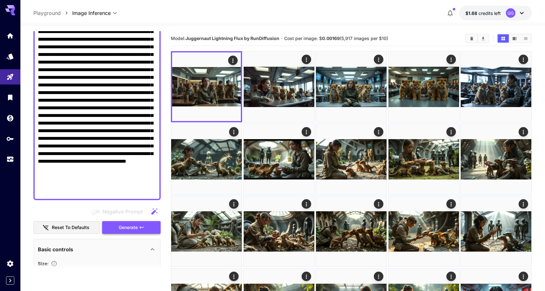
click at [125, 224] on span "Generate" at bounding box center [128, 228] width 19 height 8
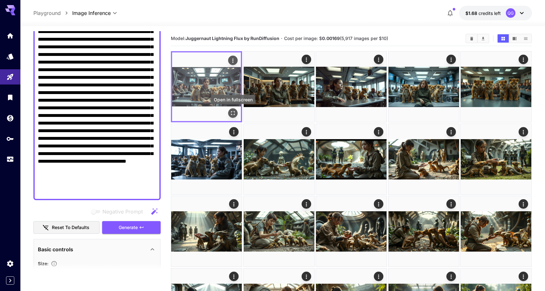
click at [232, 110] on icon "Open in fullscreen" at bounding box center [233, 113] width 6 height 6
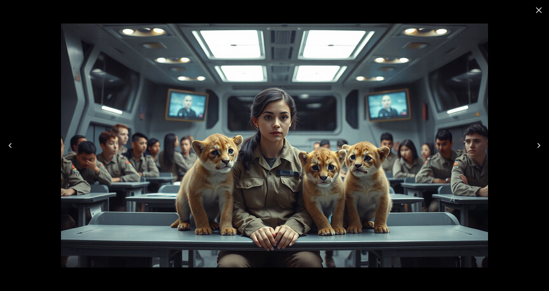
click at [538, 15] on icon "Close" at bounding box center [539, 10] width 10 height 10
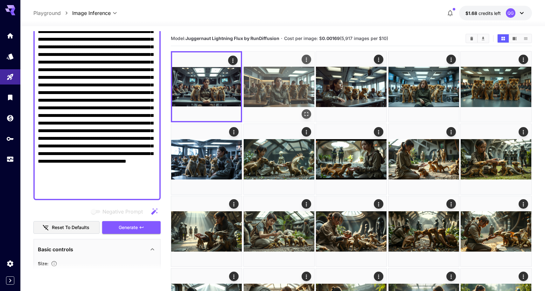
click at [291, 73] on img at bounding box center [279, 86] width 71 height 71
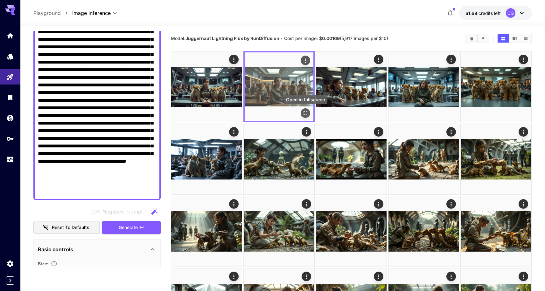
click at [306, 118] on button "Open in fullscreen" at bounding box center [305, 113] width 10 height 10
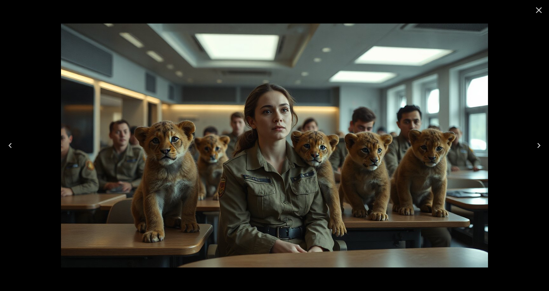
click at [536, 4] on button "Close" at bounding box center [539, 10] width 15 height 15
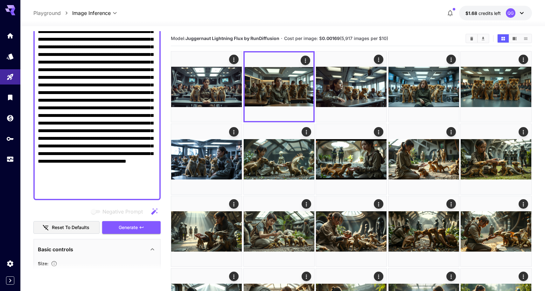
click at [80, 99] on textarea "Negative Prompt" at bounding box center [97, 107] width 118 height 175
paste textarea
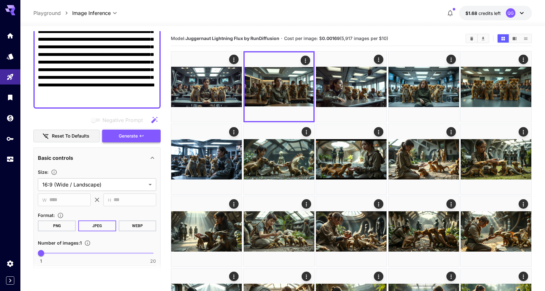
click at [142, 134] on icon "button" at bounding box center [141, 136] width 5 height 5
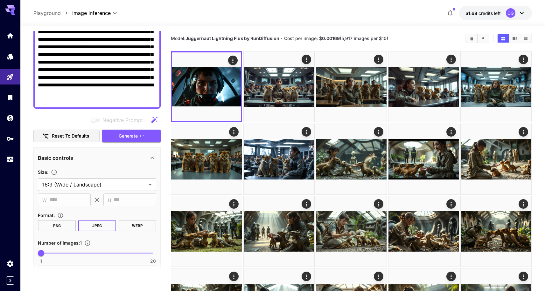
click at [106, 62] on textarea "**********" at bounding box center [97, 62] width 118 height 84
click at [124, 137] on div "**********" at bounding box center [96, 179] width 127 height 449
click at [125, 134] on button "Generate" at bounding box center [131, 136] width 58 height 13
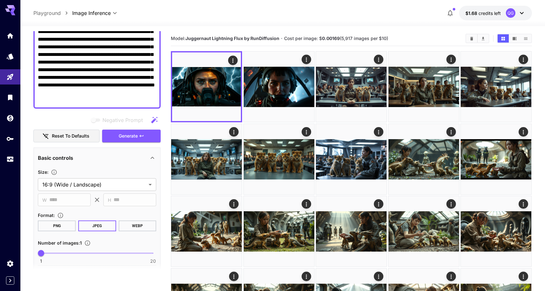
click at [131, 94] on textarea "**********" at bounding box center [97, 62] width 118 height 84
paste textarea
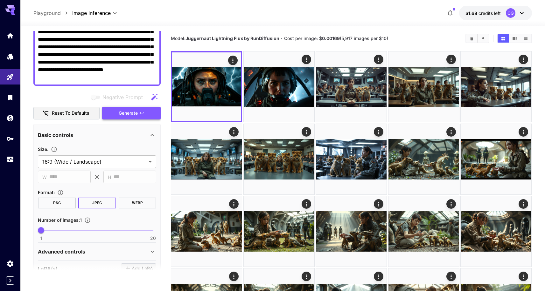
click at [143, 111] on icon "button" at bounding box center [141, 113] width 5 height 5
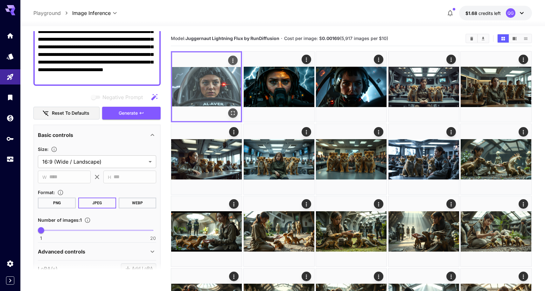
click at [238, 112] on img at bounding box center [206, 86] width 69 height 69
click at [237, 112] on button "Open in fullscreen" at bounding box center [233, 113] width 10 height 10
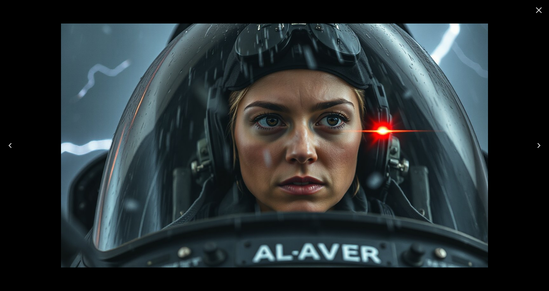
click at [544, 10] on icon "Close" at bounding box center [539, 10] width 10 height 10
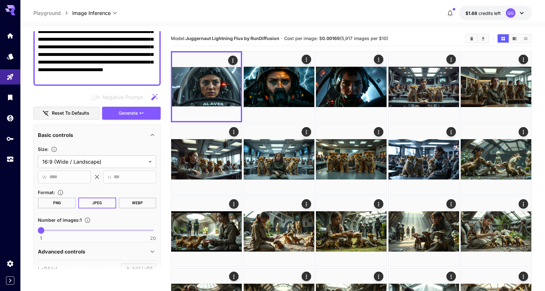
click at [113, 58] on textarea "**********" at bounding box center [97, 50] width 118 height 61
paste textarea
type textarea "**********"
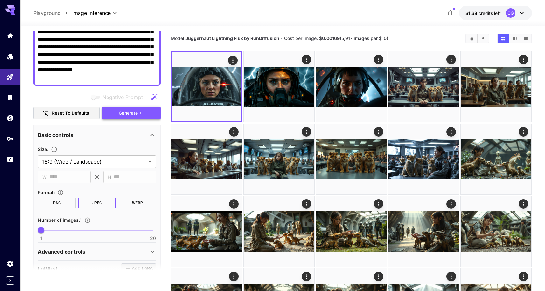
click at [134, 107] on button "Generate" at bounding box center [131, 113] width 58 height 13
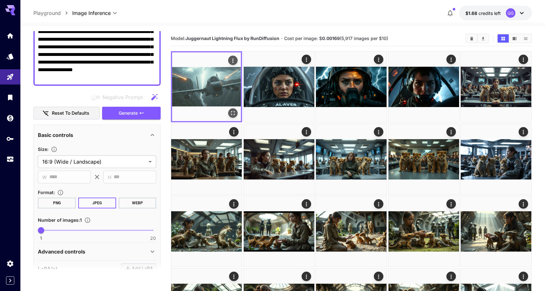
click at [226, 111] on img at bounding box center [206, 86] width 69 height 69
click at [234, 113] on icon "Open in fullscreen" at bounding box center [233, 113] width 6 height 6
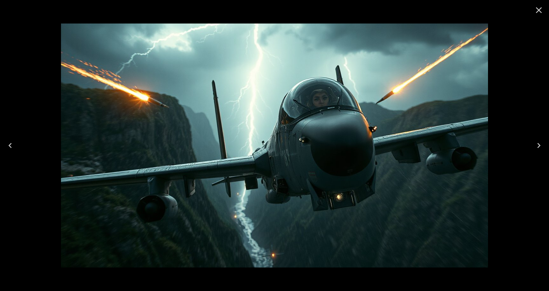
click at [541, 11] on icon "Close" at bounding box center [539, 10] width 10 height 10
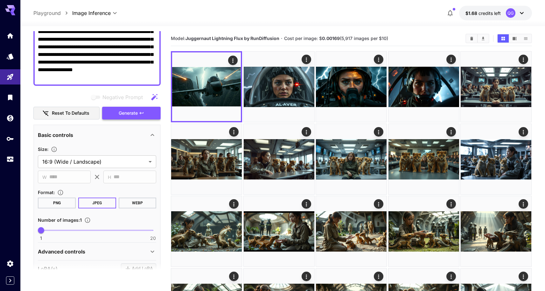
click at [144, 110] on button "Generate" at bounding box center [131, 113] width 58 height 13
